Goal: Task Accomplishment & Management: Manage account settings

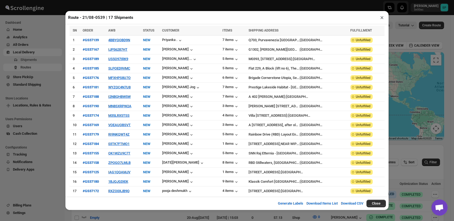
scroll to position [90, 0]
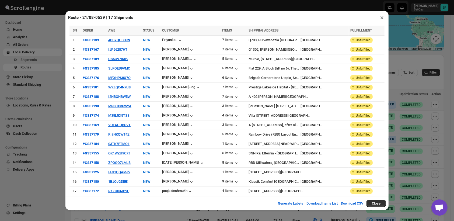
click at [381, 20] on button "×" at bounding box center [382, 18] width 8 height 8
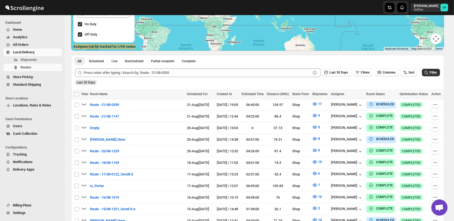
click at [37, 31] on span "Home" at bounding box center [37, 29] width 48 height 5
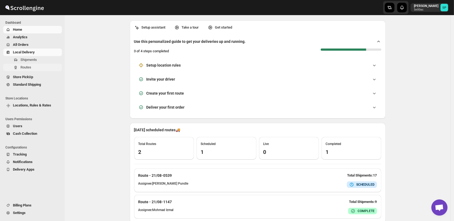
click at [31, 67] on span "Routes" at bounding box center [25, 67] width 11 height 4
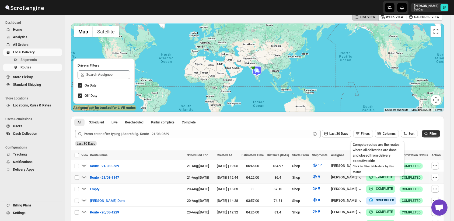
scroll to position [30, 0]
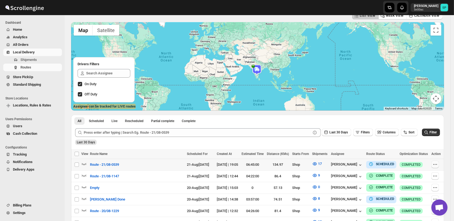
click at [435, 164] on icon "button" at bounding box center [435, 164] width 5 height 5
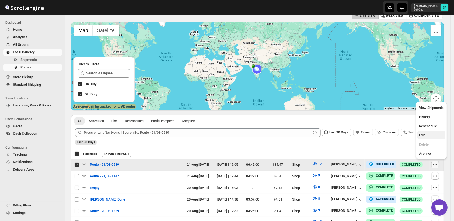
click at [435, 136] on span "Edit" at bounding box center [431, 135] width 25 height 5
checkbox input "false"
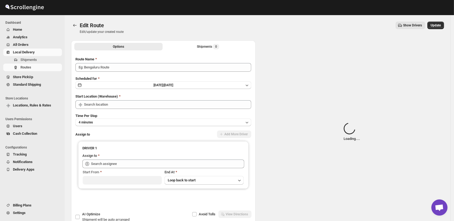
type input "Route - 21/08-0539"
type input "Shop"
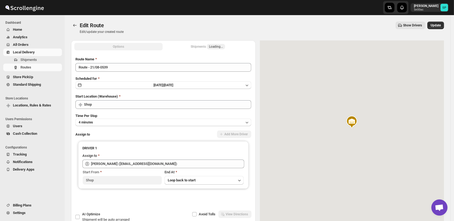
type input "[PERSON_NAME] ([EMAIL_ADDRESS][DOMAIN_NAME])"
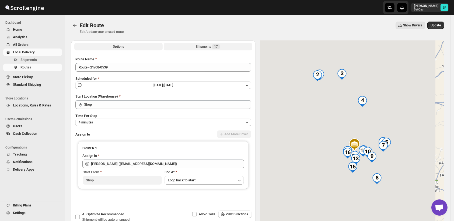
click at [201, 46] on div "Shipments 17" at bounding box center [208, 46] width 24 height 5
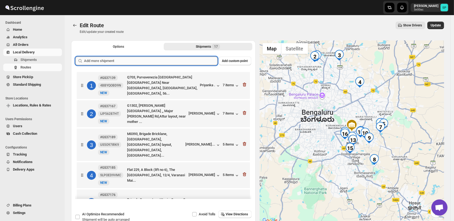
click at [183, 61] on input "text" at bounding box center [151, 61] width 134 height 9
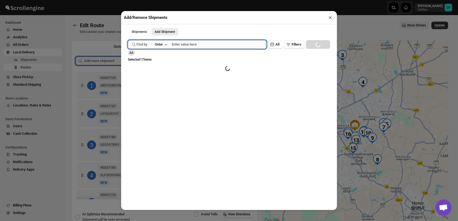
click at [219, 47] on input "text" at bounding box center [219, 44] width 95 height 9
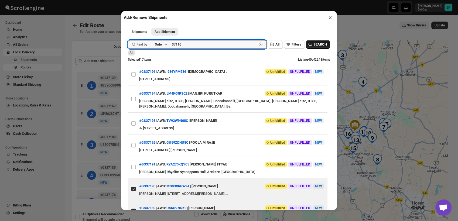
type input "37116"
click at [307, 45] on icon "button" at bounding box center [309, 44] width 5 height 5
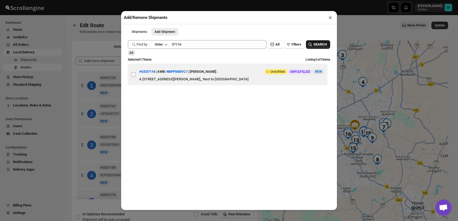
click at [133, 76] on input "View details for 68a47d82fc41024ff29cc333" at bounding box center [133, 74] width 4 height 4
checkbox input "true"
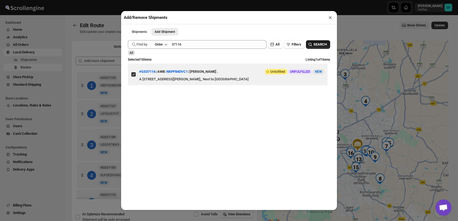
drag, startPoint x: 330, startPoint y: 18, endPoint x: 329, endPoint y: 27, distance: 8.9
click at [330, 19] on button "×" at bounding box center [330, 18] width 8 height 8
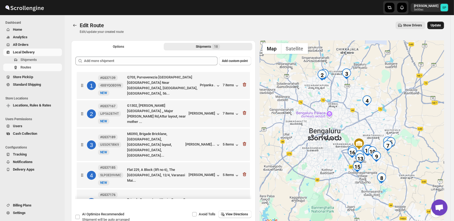
click at [439, 26] on span "Update" at bounding box center [436, 25] width 10 height 4
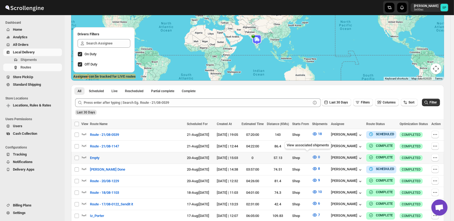
scroll to position [90, 0]
